Goal: Task Accomplishment & Management: Complete application form

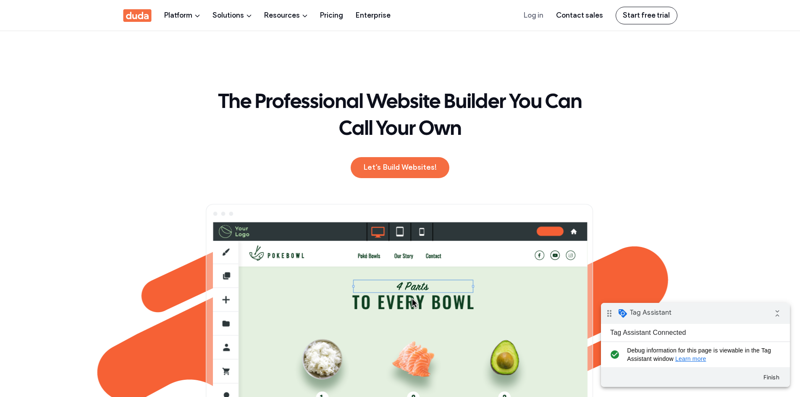
click at [650, 15] on link "Start free trial" at bounding box center [647, 16] width 62 height 18
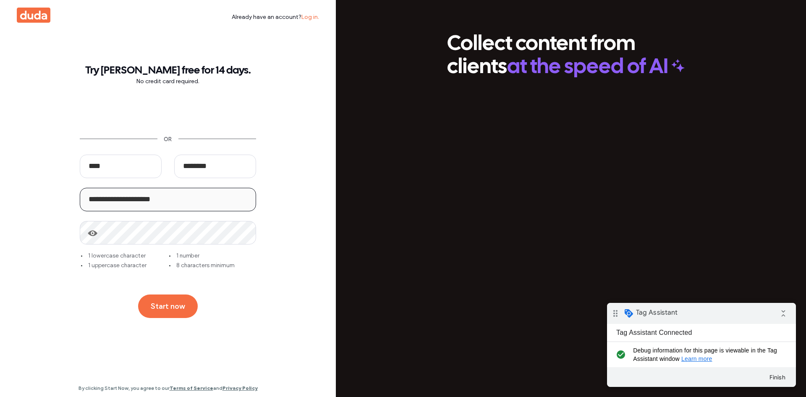
click at [0, 174] on div "Already have an account? Log in. Looks like you already have an account with us…" at bounding box center [168, 198] width 336 height 397
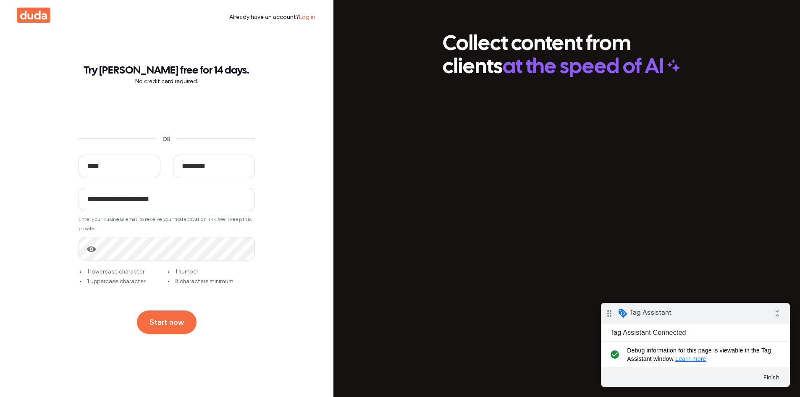
click at [163, 296] on div "Start now" at bounding box center [167, 319] width 176 height 47
click at [164, 311] on button "Start now" at bounding box center [167, 322] width 60 height 24
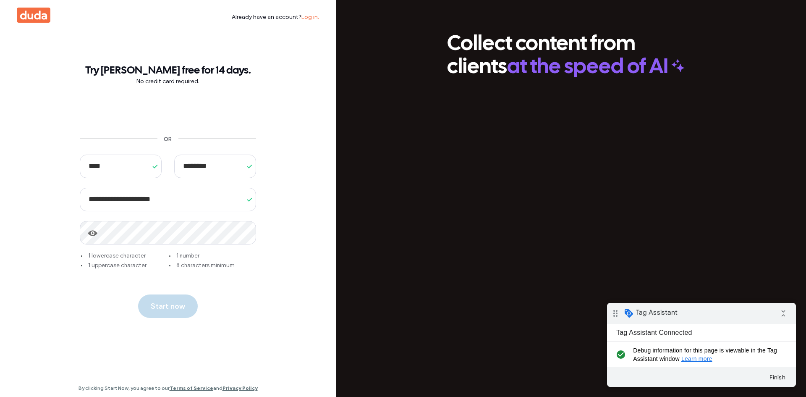
type input "*******"
type input "**********"
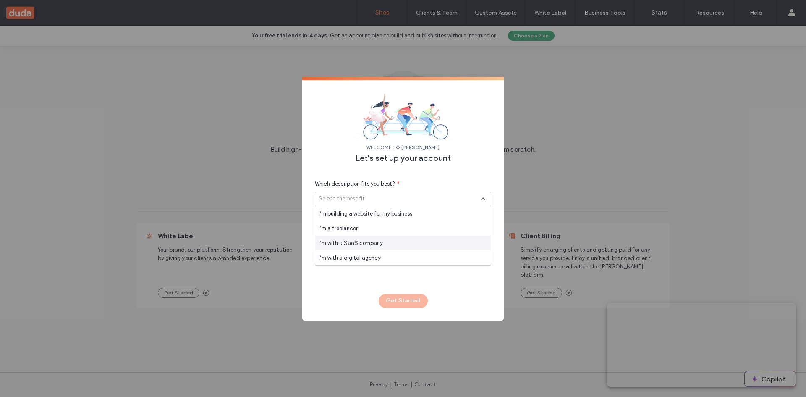
click at [372, 243] on span "I’m with a SaaS company" at bounding box center [351, 243] width 64 height 8
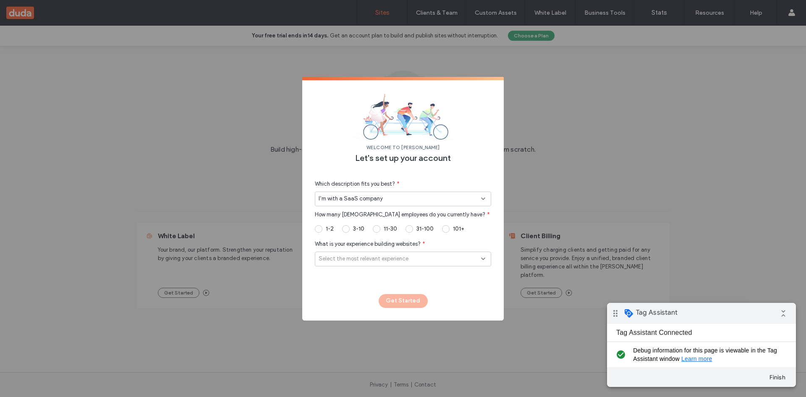
click at [389, 197] on div "I’m with a SaaS company" at bounding box center [400, 198] width 163 height 8
click at [383, 221] on div "I’m a freelancer" at bounding box center [403, 228] width 176 height 15
click at [384, 231] on div "Select the best fit" at bounding box center [400, 229] width 163 height 8
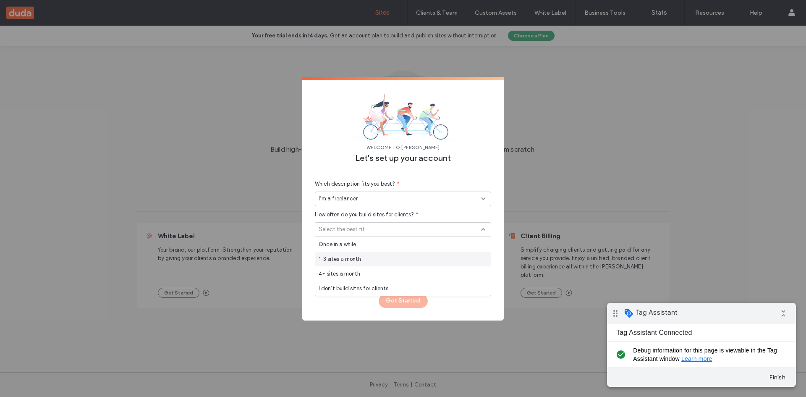
click at [377, 258] on div "1-3 sites a month" at bounding box center [403, 259] width 176 height 15
click at [379, 258] on span "Select the most relevant experience" at bounding box center [364, 260] width 90 height 8
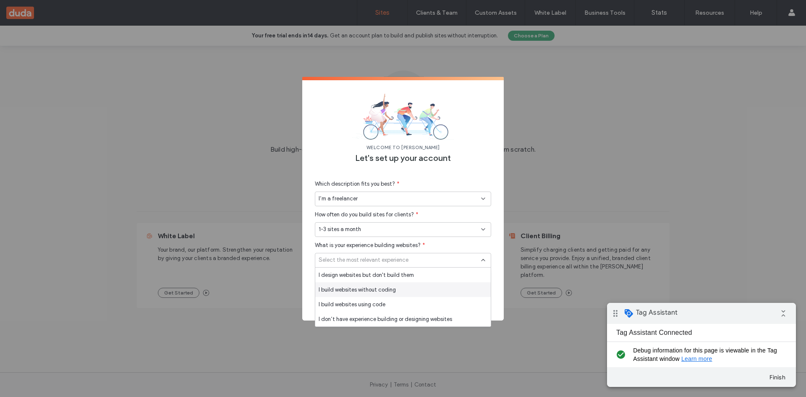
click at [377, 289] on span "I build websites without coding" at bounding box center [357, 290] width 77 height 8
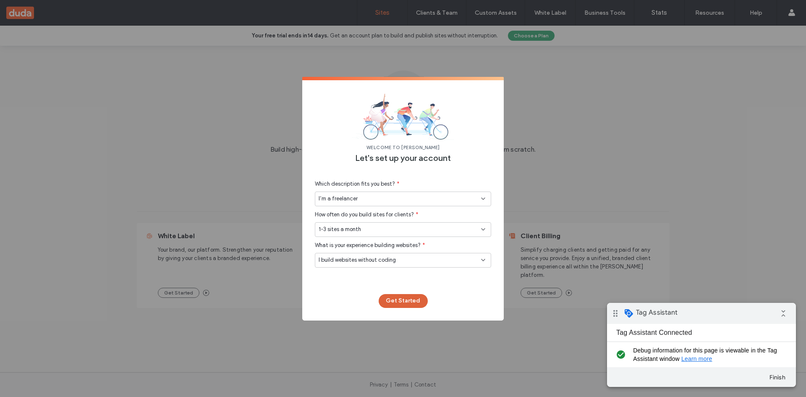
click at [408, 306] on button "Get Started" at bounding box center [403, 301] width 49 height 14
